Goal: Information Seeking & Learning: Learn about a topic

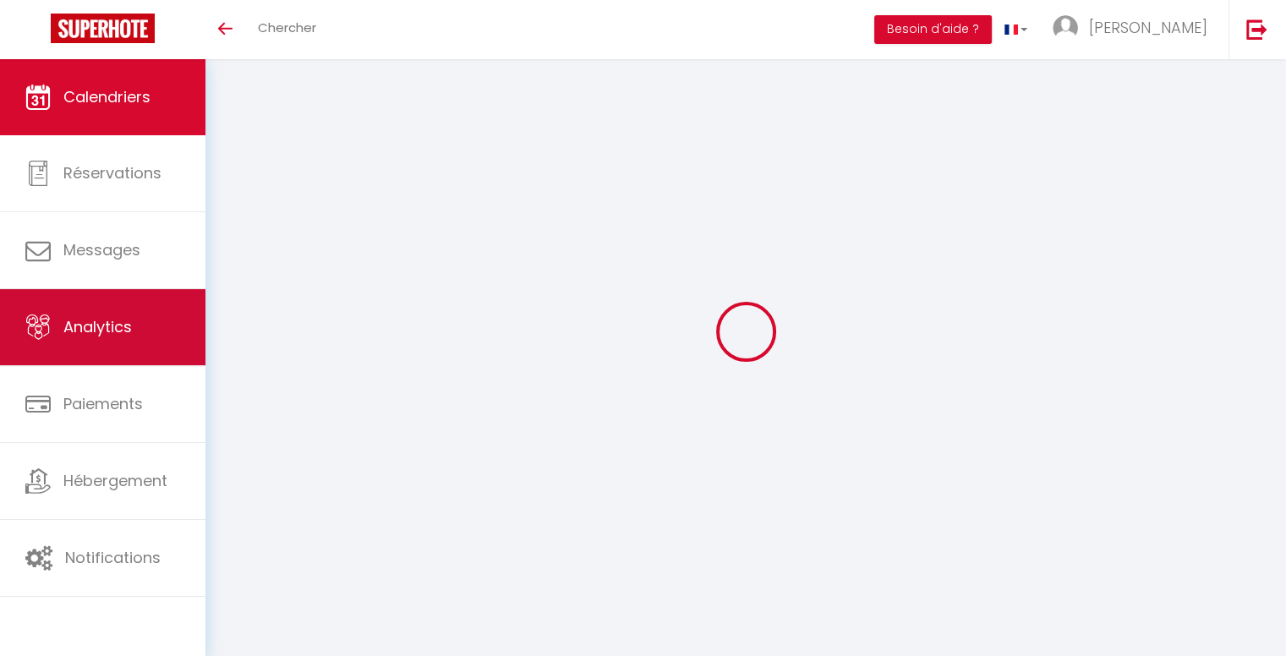
click at [132, 333] on link "Analytics" at bounding box center [103, 327] width 206 height 76
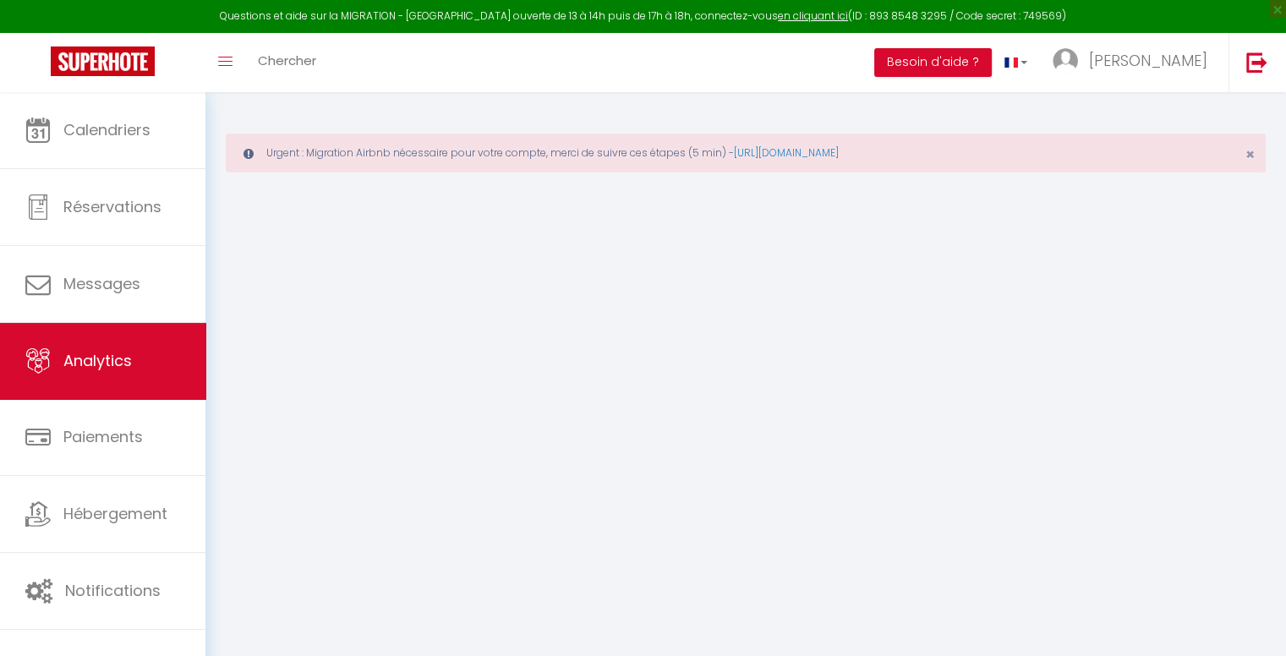
select select "2025"
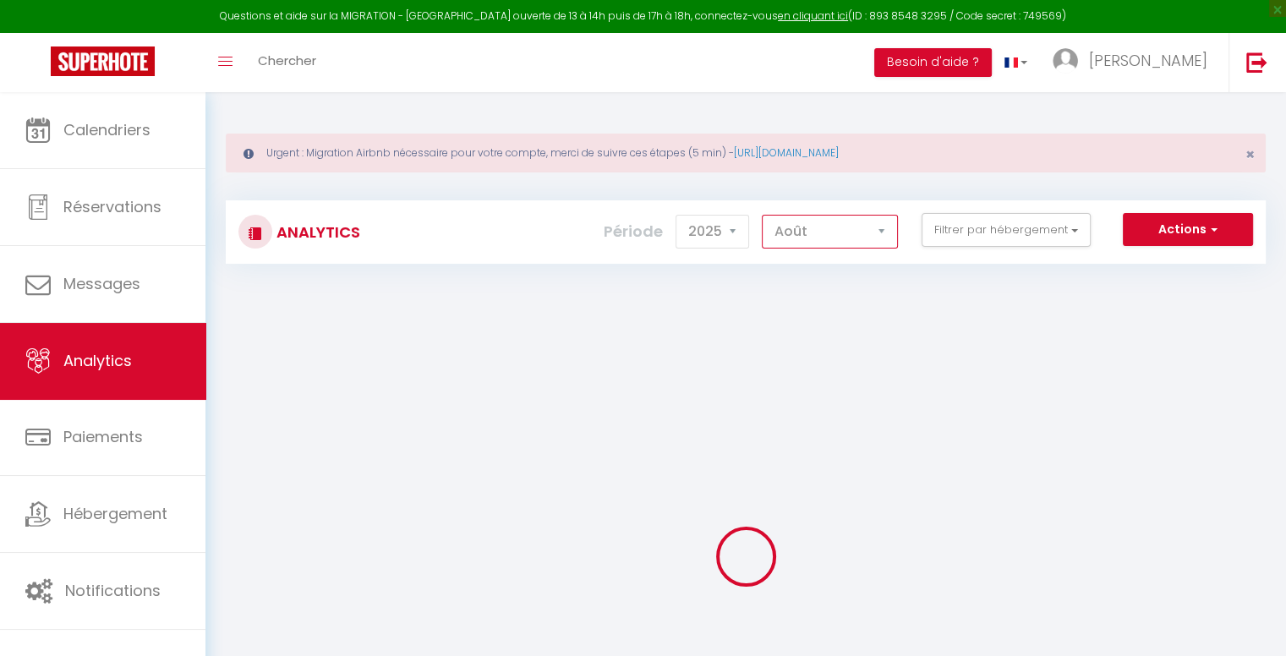
click at [864, 242] on select "[PERSON_NAME] Mars [PERSON_NAME] Juin Juillet Août Septembre Octobre Novembre D…" at bounding box center [830, 232] width 136 height 34
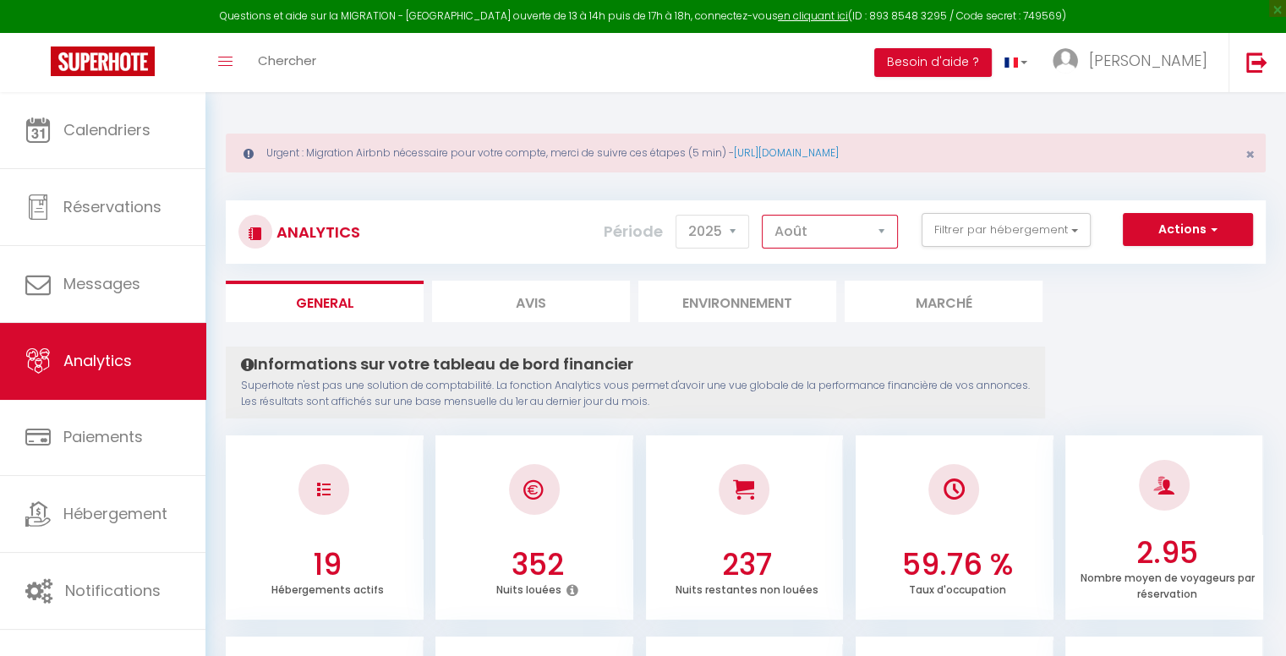
select select "7"
click at [763, 215] on select "[PERSON_NAME] Mars [PERSON_NAME] Juin Juillet Août Septembre Octobre Novembre D…" at bounding box center [830, 232] width 136 height 34
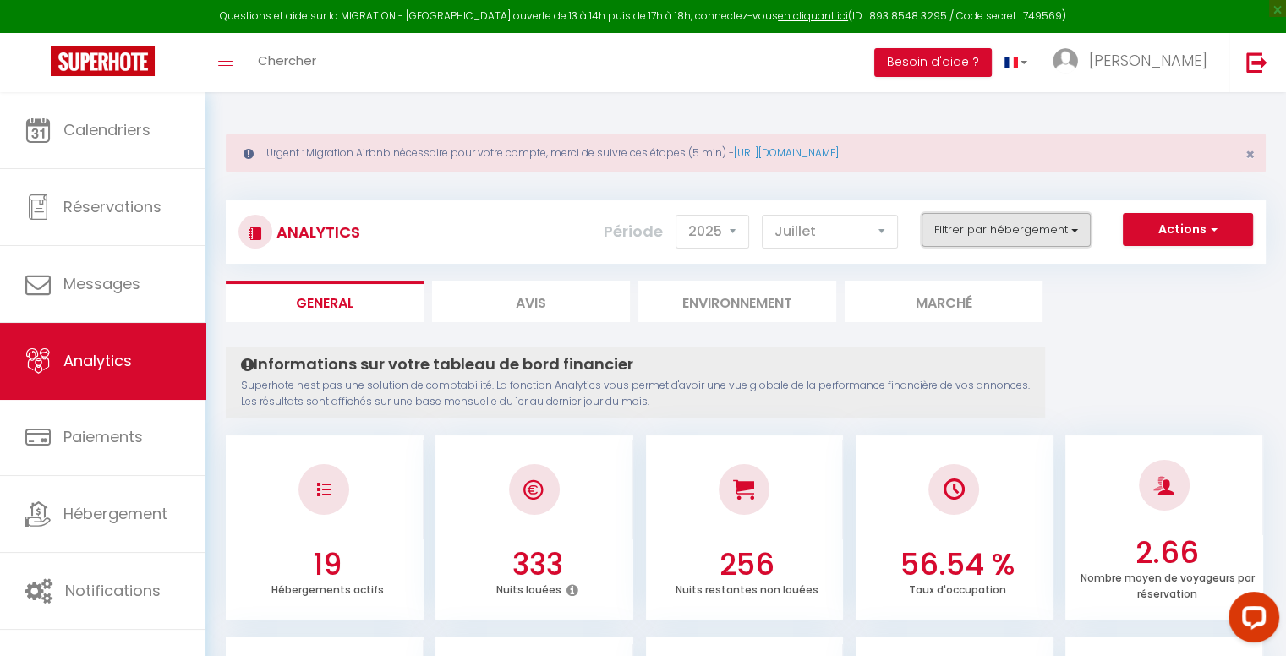
click at [1023, 231] on button "Filtrer par hébergement" at bounding box center [1006, 230] width 169 height 34
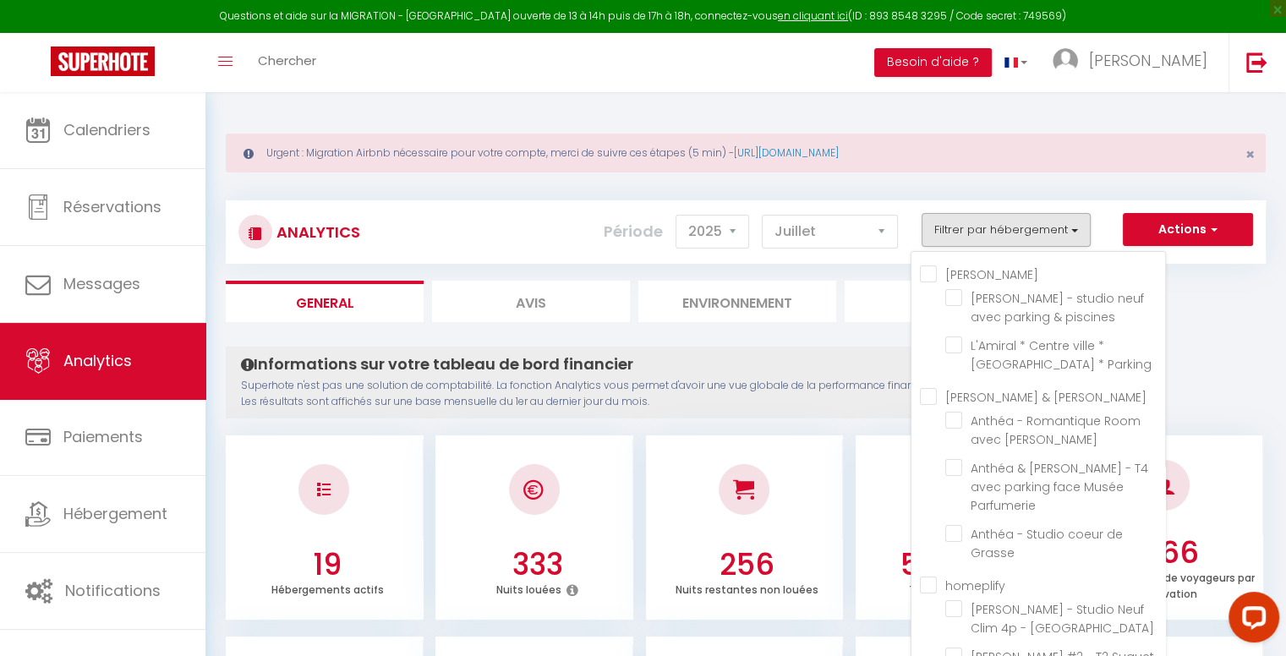
click at [981, 576] on input "homeplify" at bounding box center [1042, 584] width 245 height 17
checkbox input "true"
checkbox piscines "false"
checkbox Parking "false"
checkbox Jacuzzi "false"
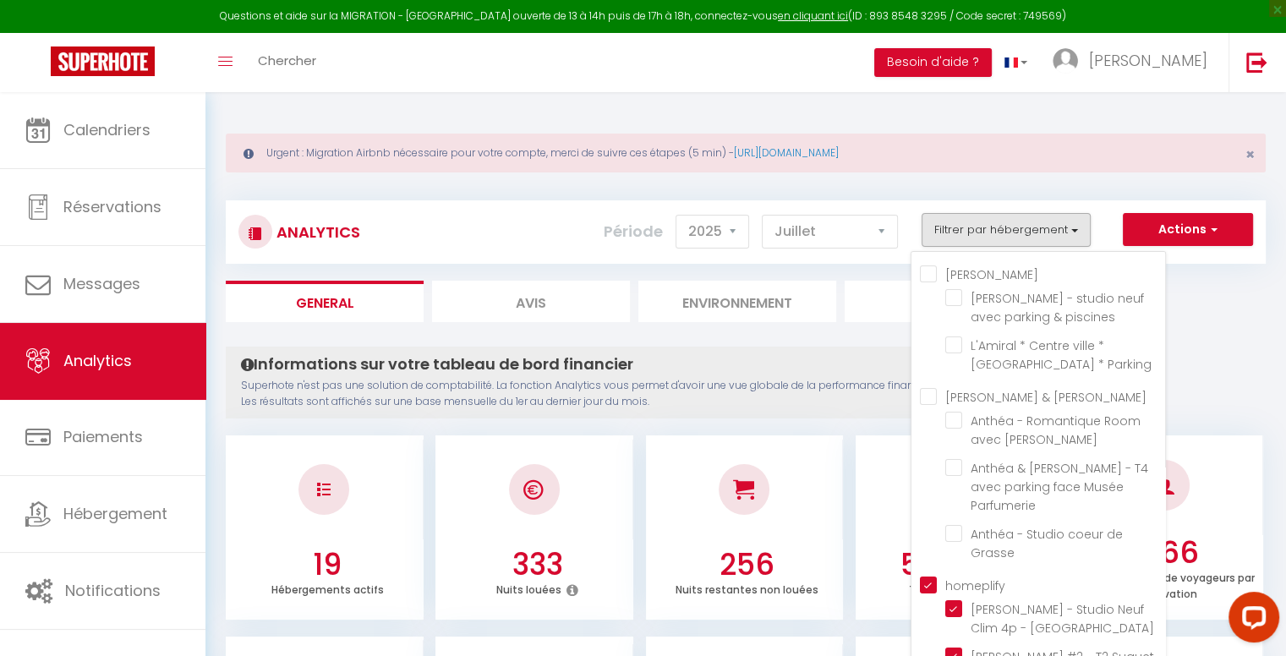
checkbox Parfumerie "false"
checkbox Grasse "false"
checkbox Cannes "true"
checkbox pied "true"
checkbox balcon "true"
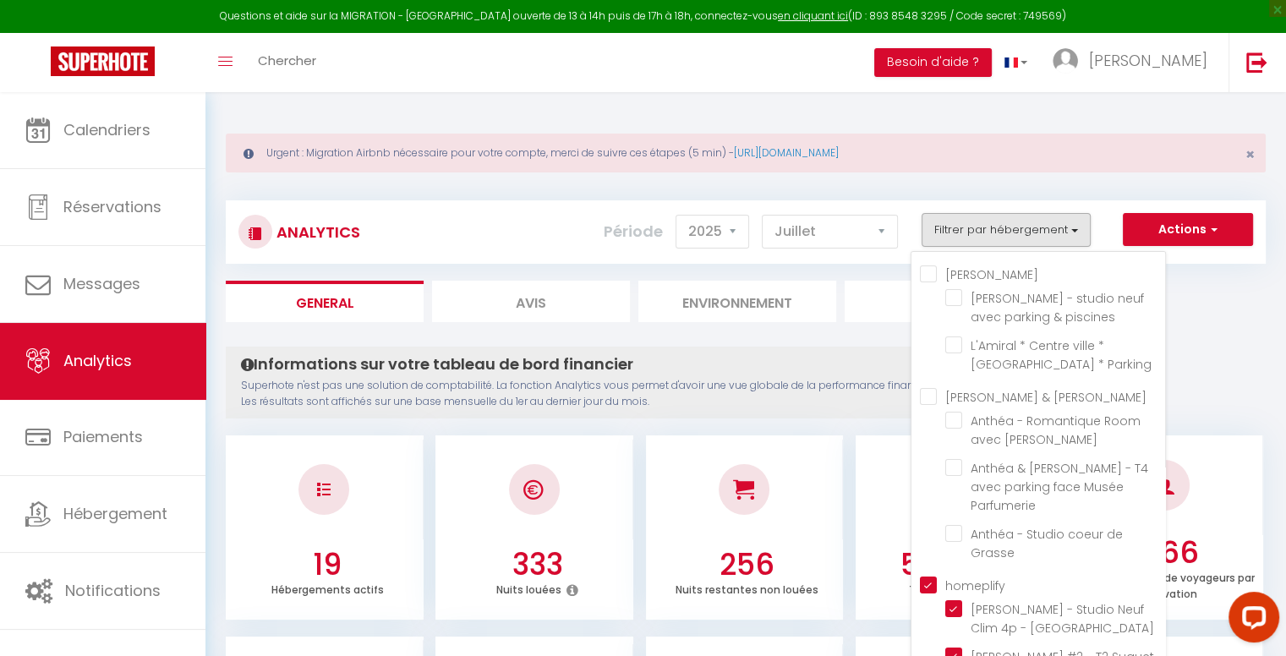
checkbox clim "true"
checkbox Clim "true"
checkbox cannes "true"
checkbox parking "true"
checkbox Bocca "true"
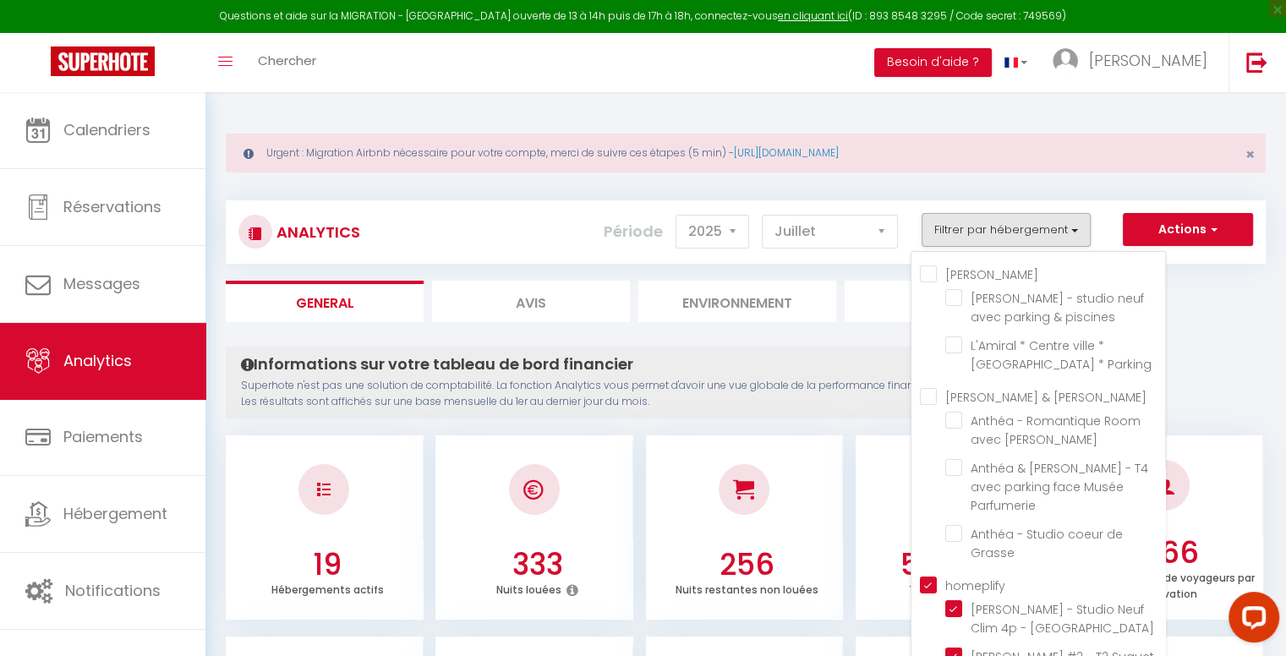
checkbox Suquetta "true"
checkbox Cannes "true"
checkbox centre "true"
checkbox piétonne "true"
checkbox Centre "true"
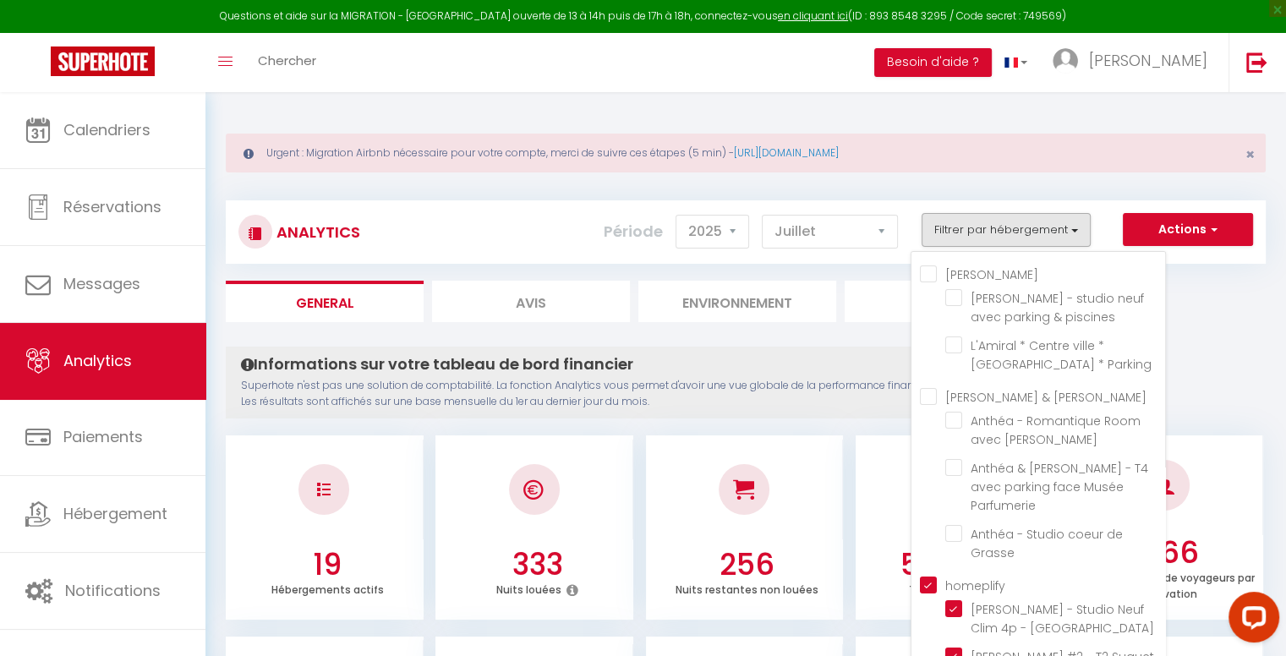
checkbox Suquet "true"
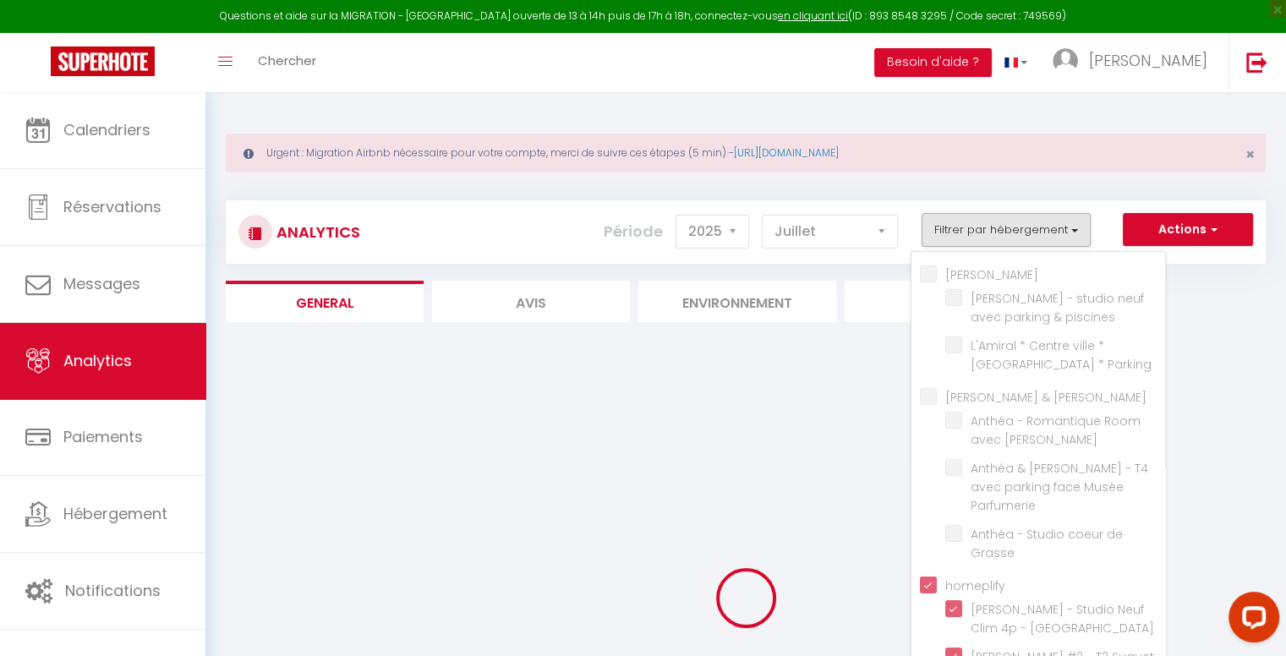
click at [1220, 353] on div at bounding box center [746, 599] width 1040 height 504
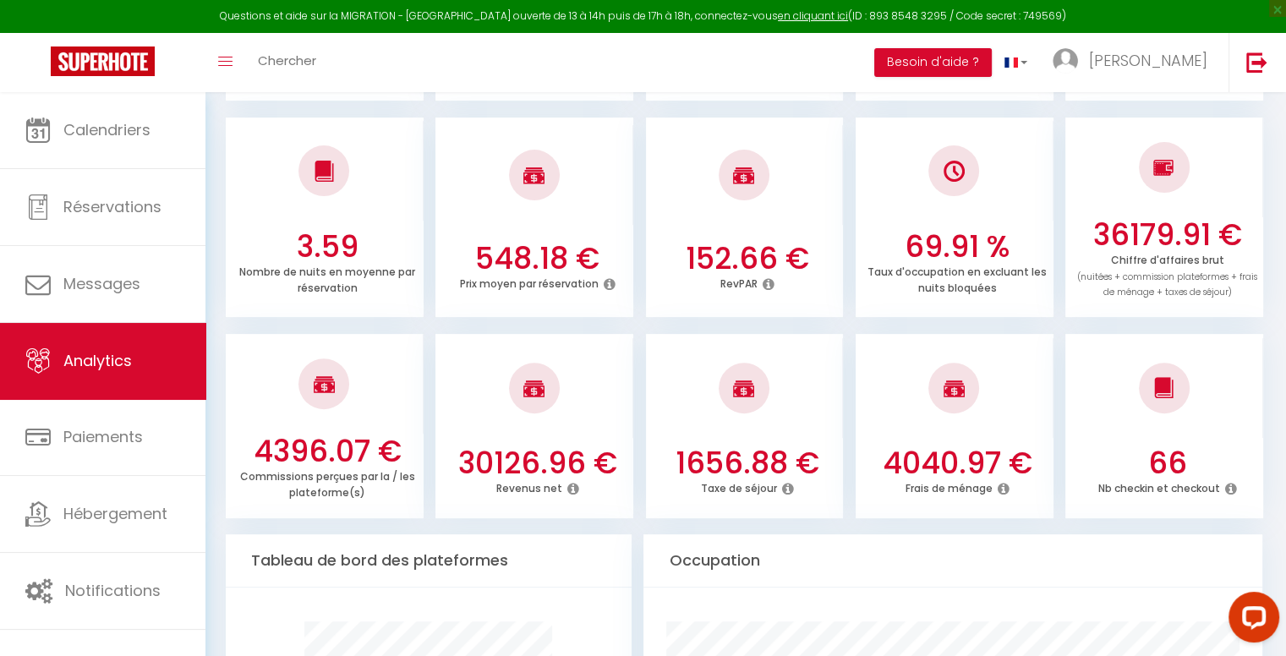
scroll to position [480, 0]
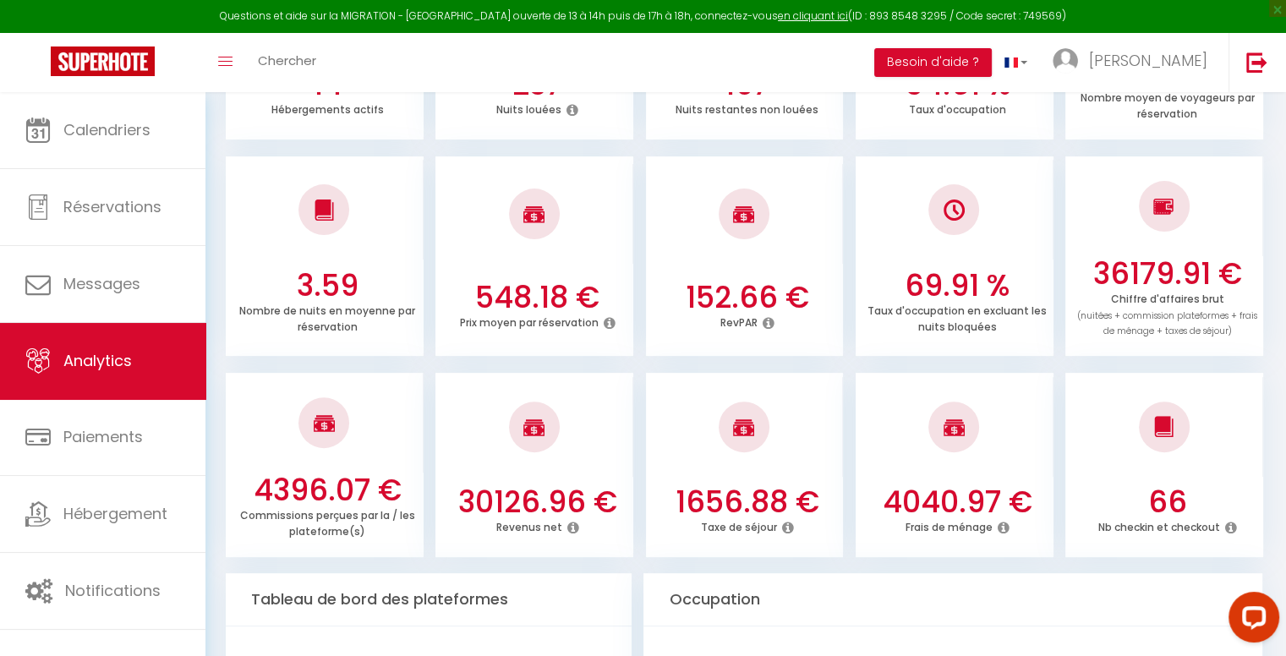
click at [1004, 528] on icon at bounding box center [1004, 528] width 12 height 14
click at [1039, 444] on div at bounding box center [955, 427] width 198 height 100
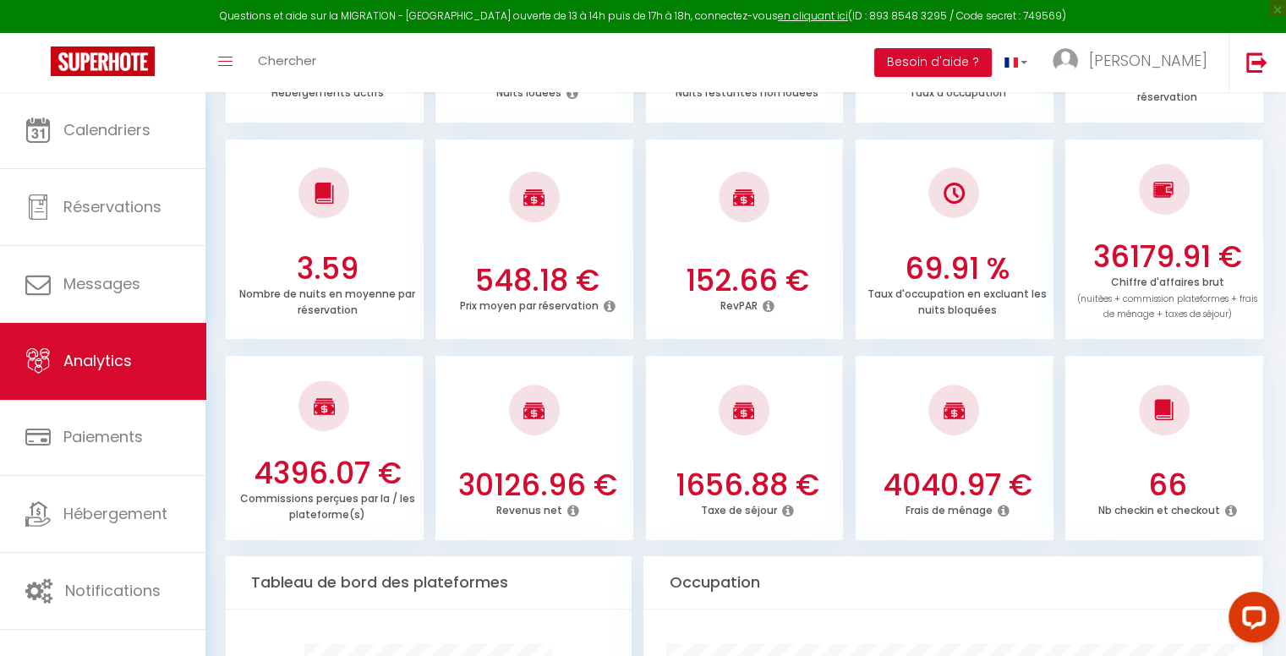
scroll to position [507, 0]
